Goal: Communication & Community: Answer question/provide support

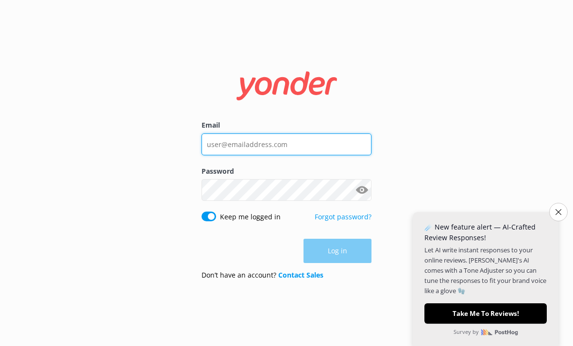
click at [259, 155] on input "Email" at bounding box center [287, 145] width 170 height 22
type input "[EMAIL_ADDRESS][DOMAIN_NAME]"
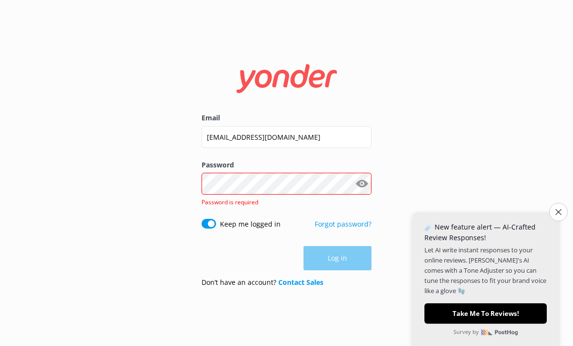
click at [551, 215] on button "Close survey" at bounding box center [558, 212] width 18 height 18
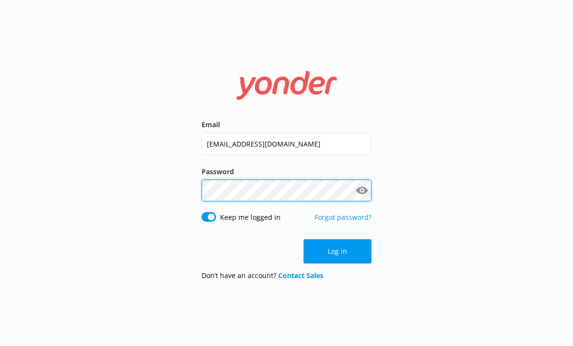
click at [338, 264] on button "Log in" at bounding box center [338, 252] width 68 height 24
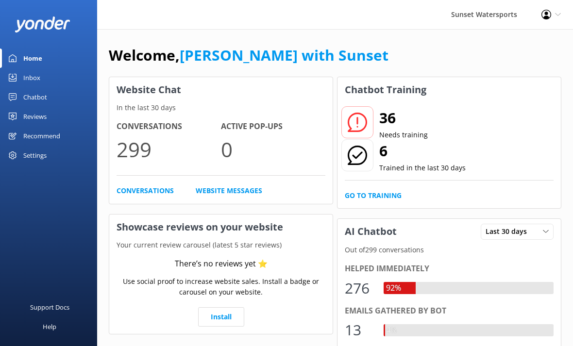
click at [36, 77] on div "Inbox" at bounding box center [31, 77] width 17 height 19
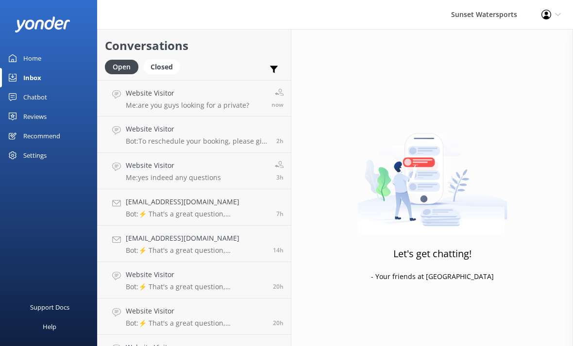
click at [192, 105] on p "Me: are you guys looking for a private?" at bounding box center [187, 105] width 123 height 9
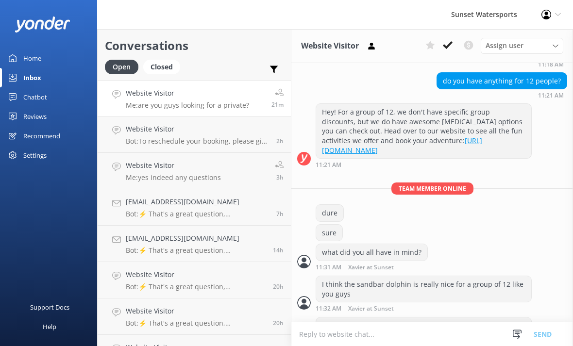
scroll to position [31, 0]
